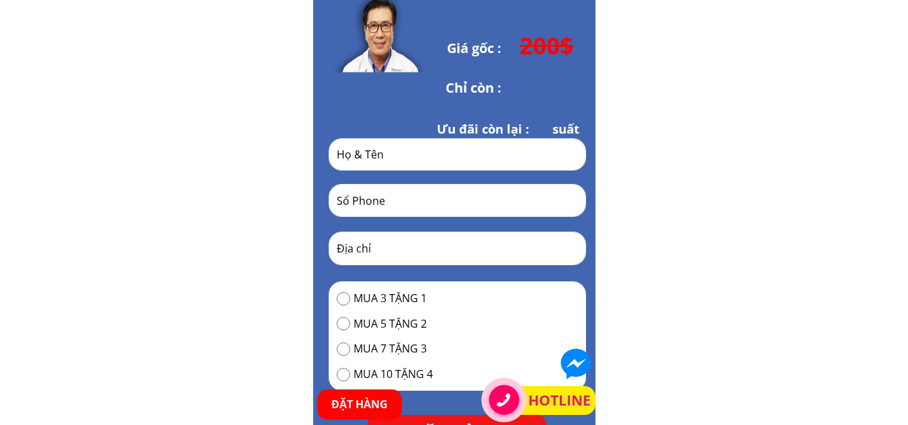
scroll to position [5846, 0]
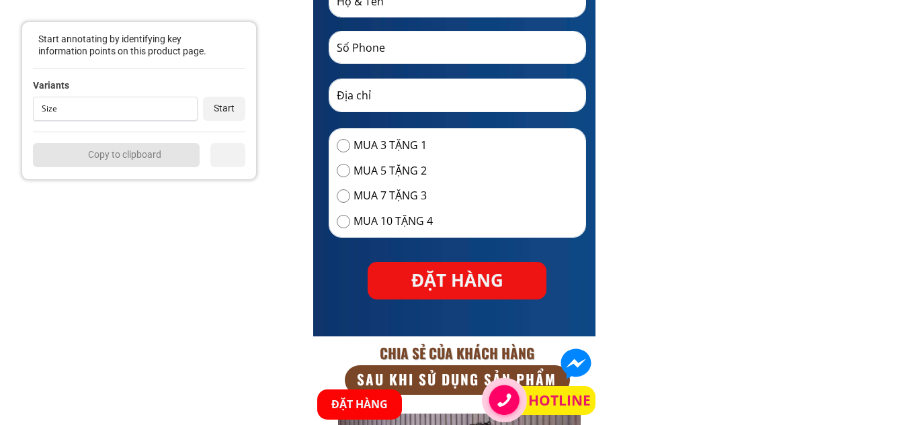
click at [126, 108] on div "Size" at bounding box center [113, 109] width 142 height 8
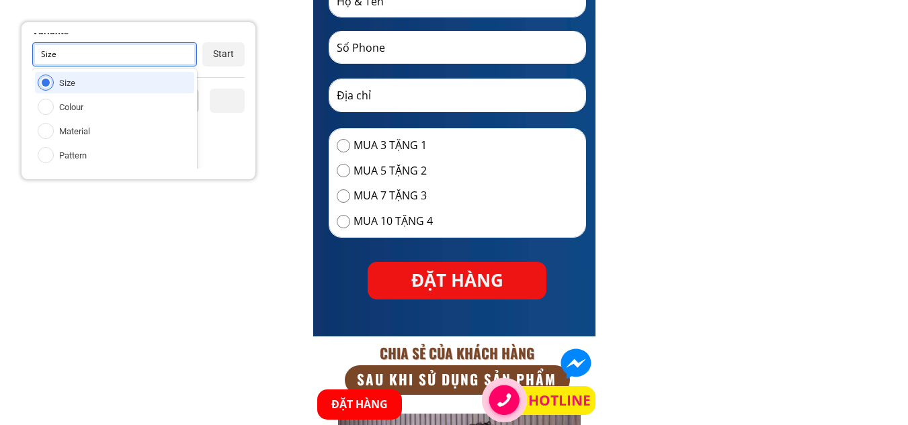
scroll to position [77, 0]
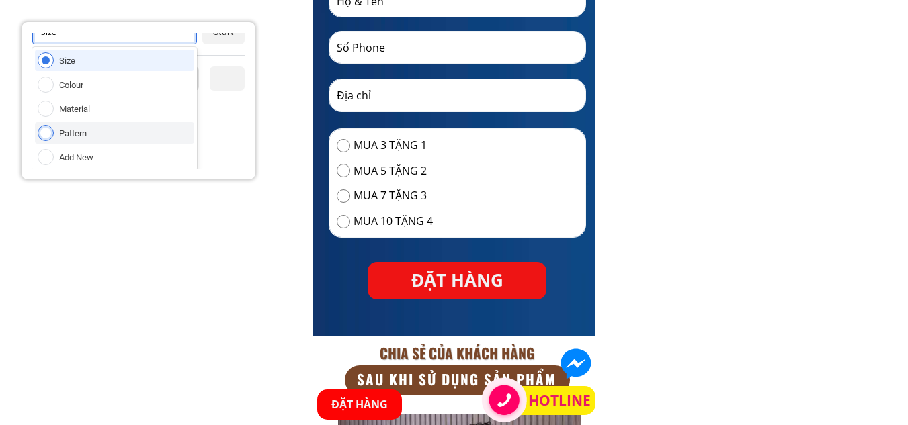
click at [80, 153] on div "Add New" at bounding box center [76, 157] width 34 height 11
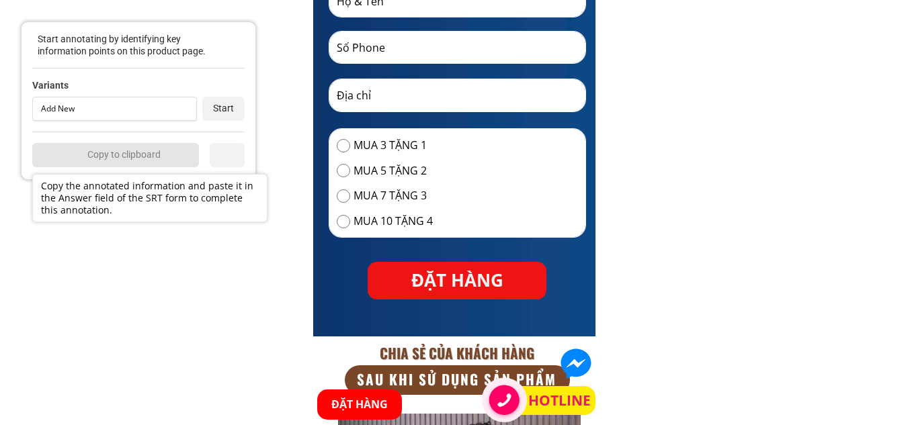
click at [214, 114] on div "Start" at bounding box center [223, 109] width 42 height 24
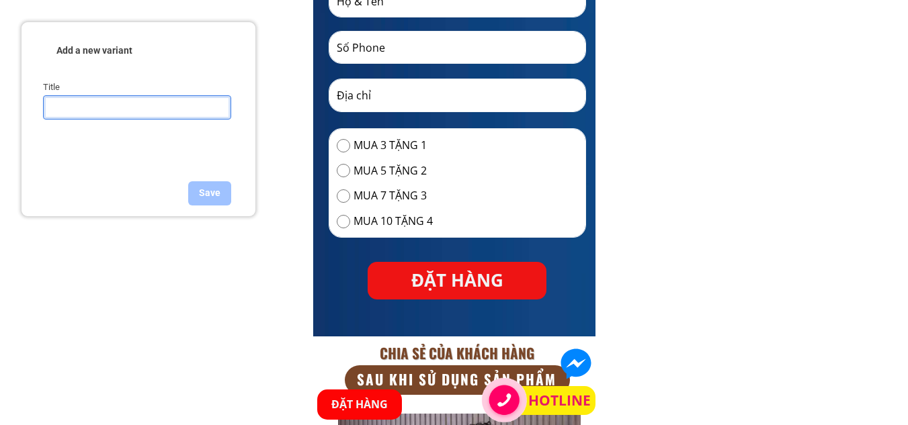
click at [185, 110] on input "text" at bounding box center [137, 107] width 175 height 24
type input "******"
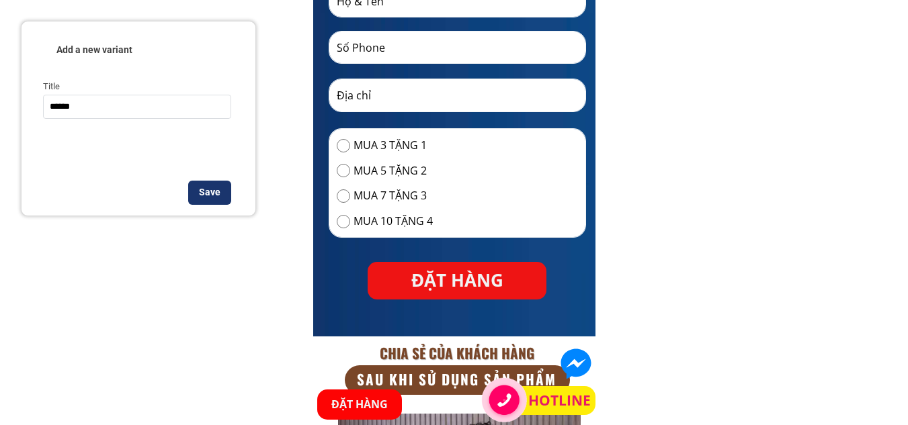
drag, startPoint x: 196, startPoint y: 190, endPoint x: 260, endPoint y: 165, distance: 68.7
click at [196, 190] on div "Save" at bounding box center [209, 193] width 43 height 24
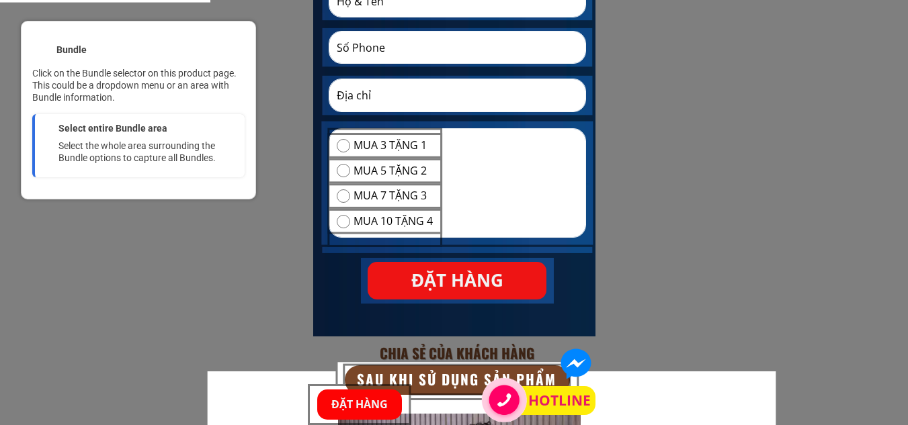
click at [400, 131] on div at bounding box center [385, 187] width 113 height 117
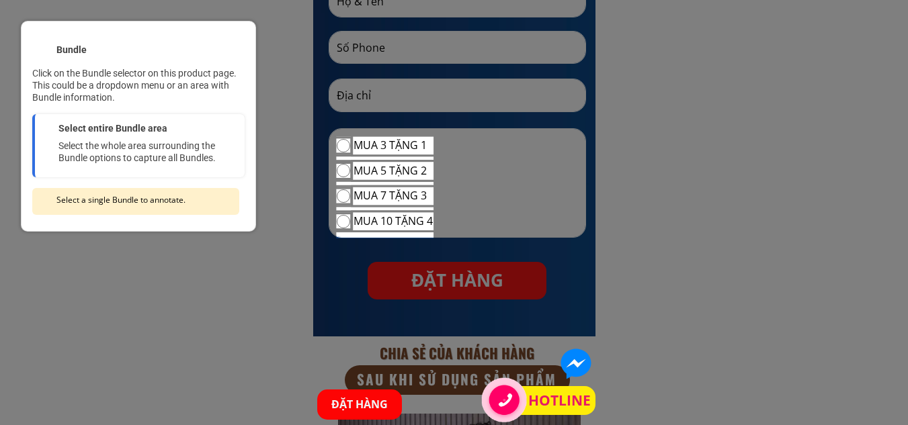
click at [398, 140] on div at bounding box center [393, 146] width 83 height 20
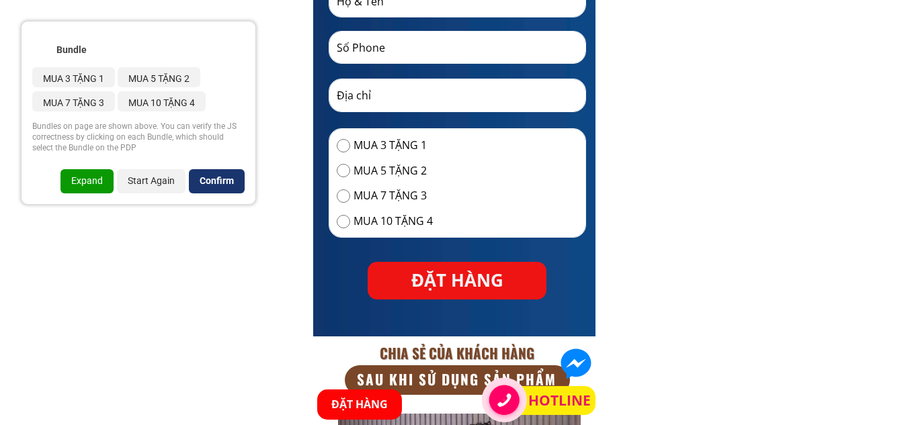
click at [213, 182] on div "Confirm" at bounding box center [217, 181] width 56 height 24
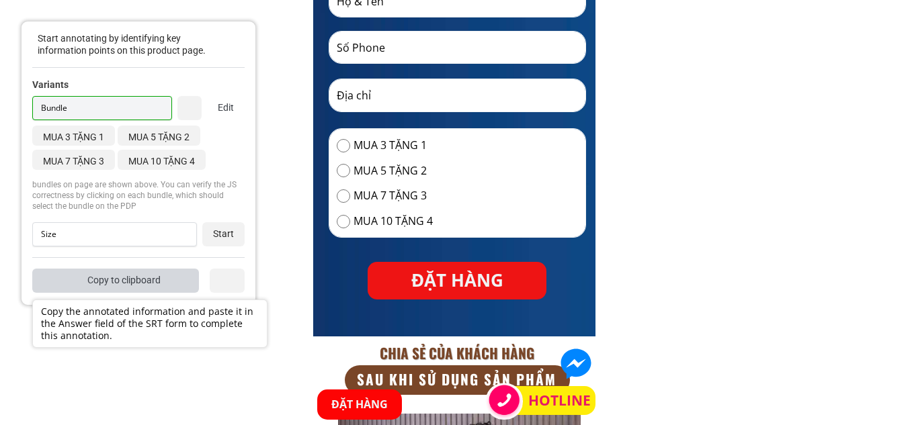
click at [150, 284] on div "Copy to clipboard" at bounding box center [115, 281] width 167 height 24
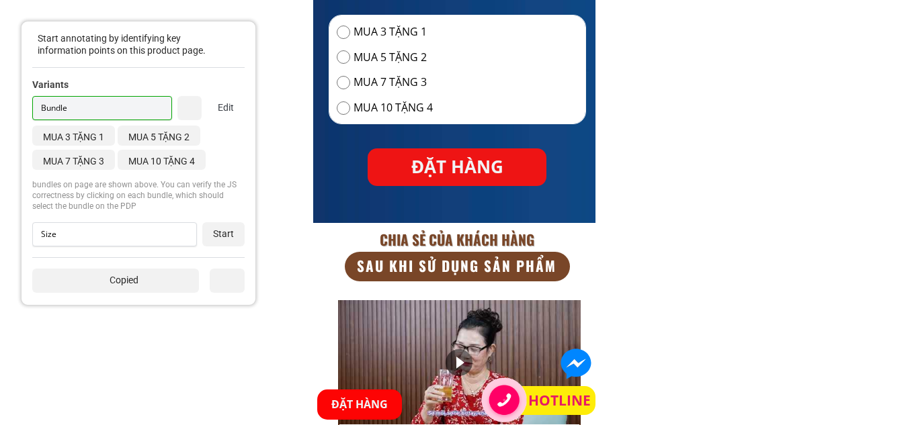
scroll to position [5980, 0]
